Goal: Understand process/instructions: Learn how to perform a task or action

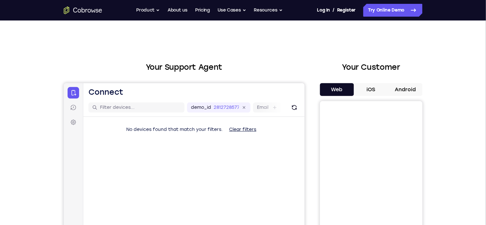
click at [414, 88] on button "Android" at bounding box center [405, 89] width 34 height 13
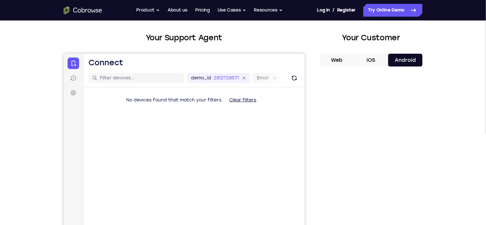
scroll to position [36, 0]
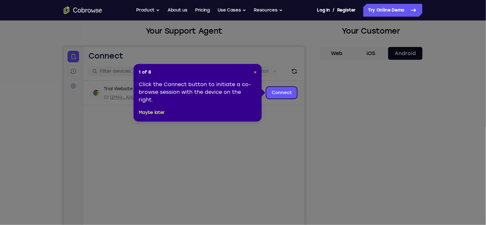
click at [255, 70] on span "×" at bounding box center [255, 72] width 3 height 5
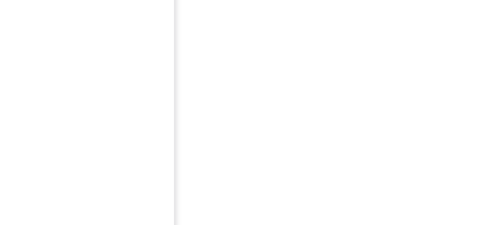
scroll to position [103, 0]
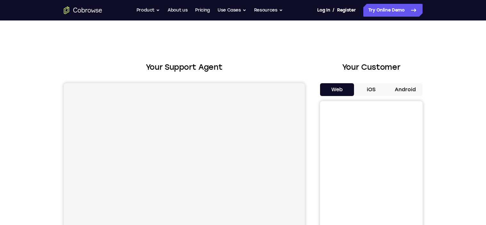
scroll to position [76, 0]
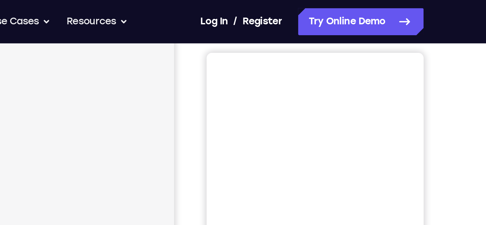
click at [411, 20] on button "Android" at bounding box center [405, 13] width 34 height 13
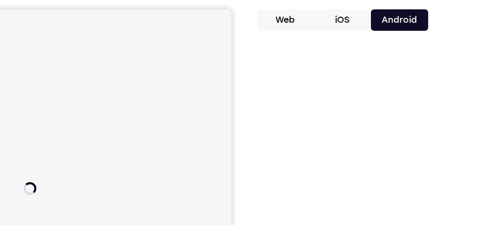
scroll to position [0, 0]
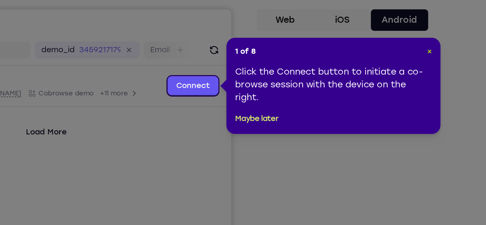
click at [424, 66] on span "×" at bounding box center [423, 64] width 3 height 5
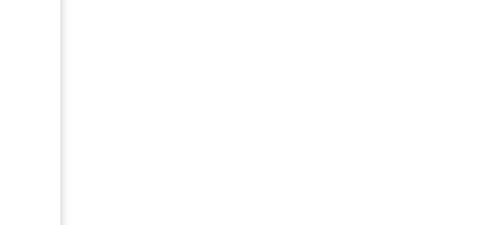
scroll to position [99, 0]
